Goal: Use online tool/utility: Use online tool/utility

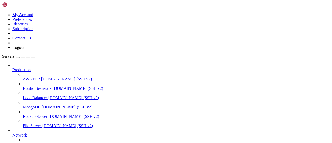
scroll to position [66, 0]
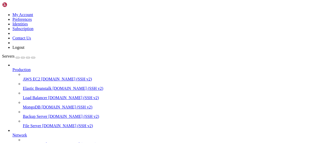
click at [2, 12] on icon at bounding box center [2, 12] width 0 height 0
click at [33, 58] on icon "button" at bounding box center [33, 58] width 0 height 0
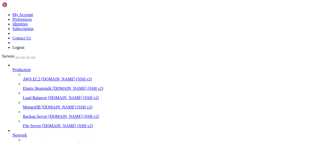
scroll to position [199, 0]
drag, startPoint x: 4, startPoint y: 341, endPoint x: 45, endPoint y: 344, distance: 40.6
drag, startPoint x: 5, startPoint y: 342, endPoint x: 167, endPoint y: 375, distance: 165.3
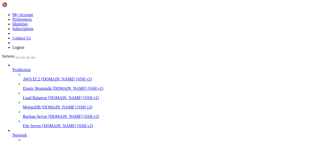
drag, startPoint x: 4, startPoint y: 315, endPoint x: 177, endPoint y: 389, distance: 188.5
copy div "LOREMIPSU DO SITAM CONSECT ADIPISC ELITSE DOEIU TEMPO i186u0la2et3 doloremagn/a…"
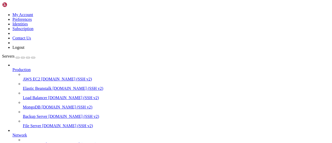
drag, startPoint x: 5, startPoint y: 310, endPoint x: 9, endPoint y: 389, distance: 78.4
